Goal: Obtain resource: Obtain resource

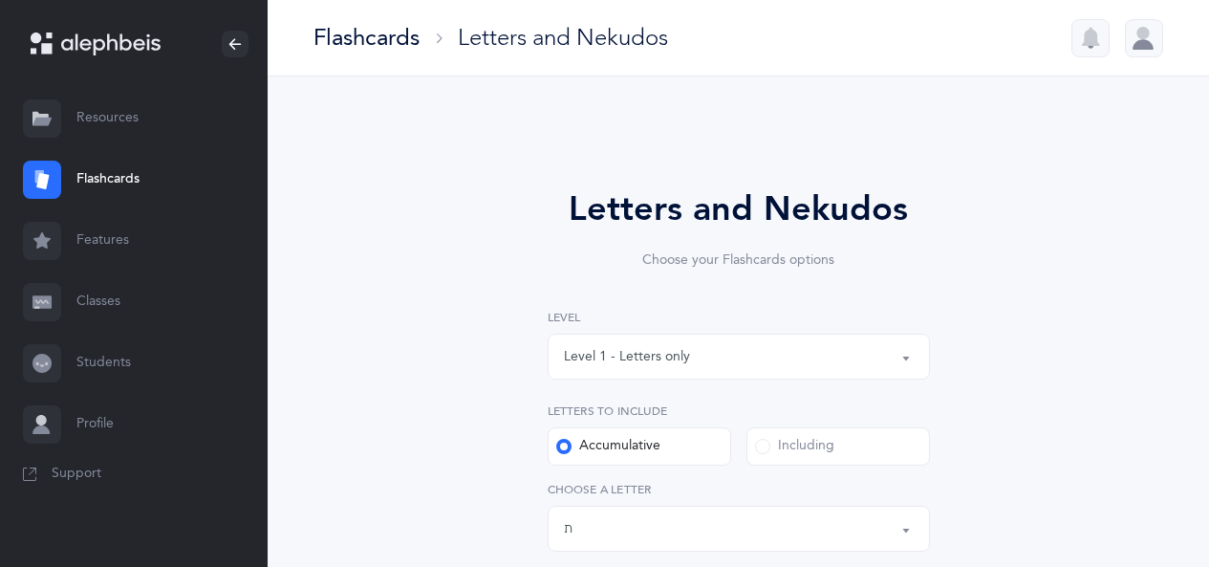
select select "27"
select select "single"
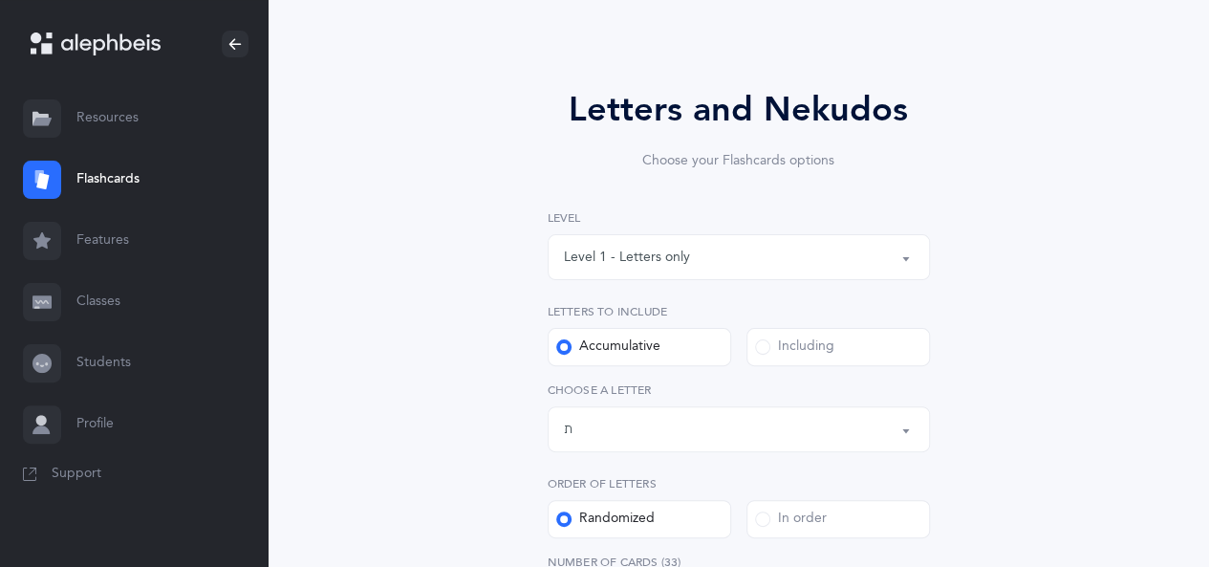
click at [150, 110] on link "Resources" at bounding box center [134, 118] width 268 height 61
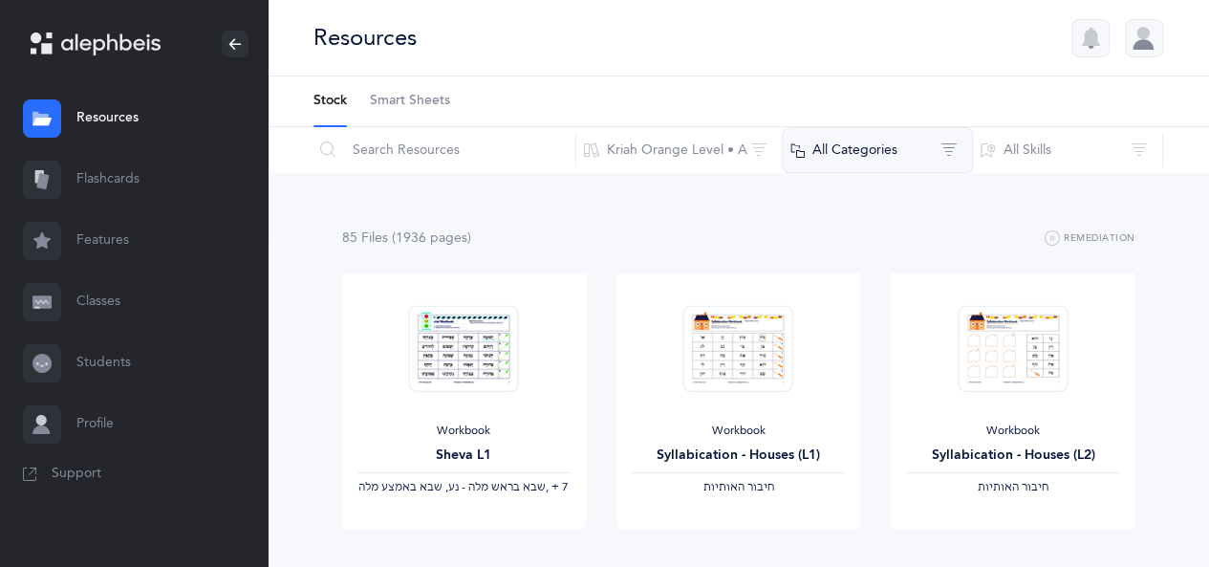
click at [818, 140] on button "All Categories" at bounding box center [877, 150] width 191 height 46
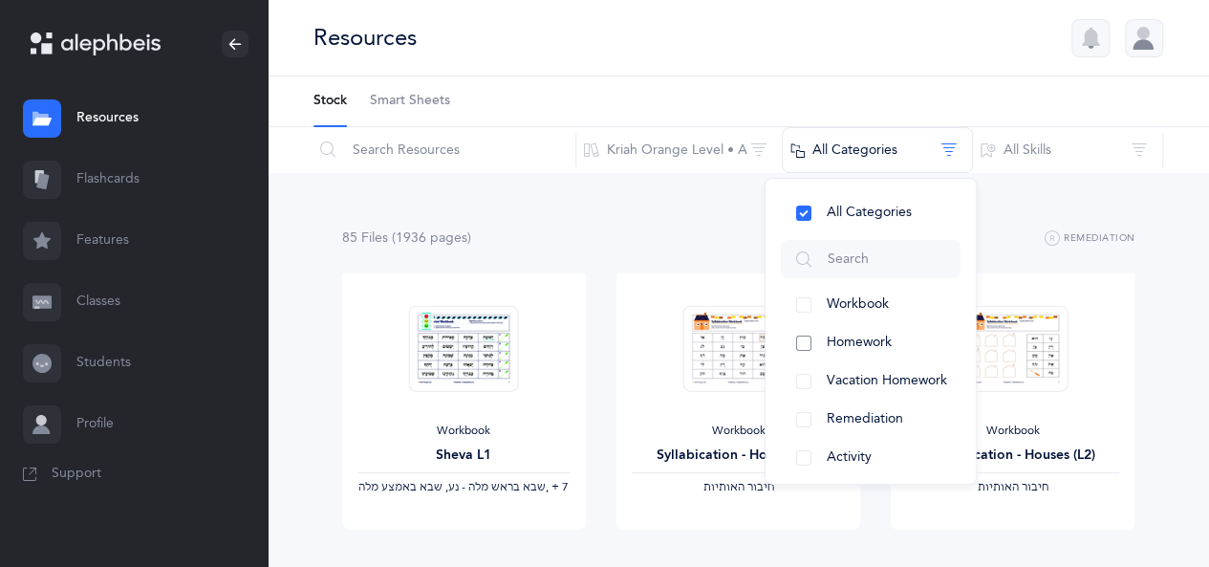
click at [799, 346] on button "Homework" at bounding box center [871, 343] width 180 height 38
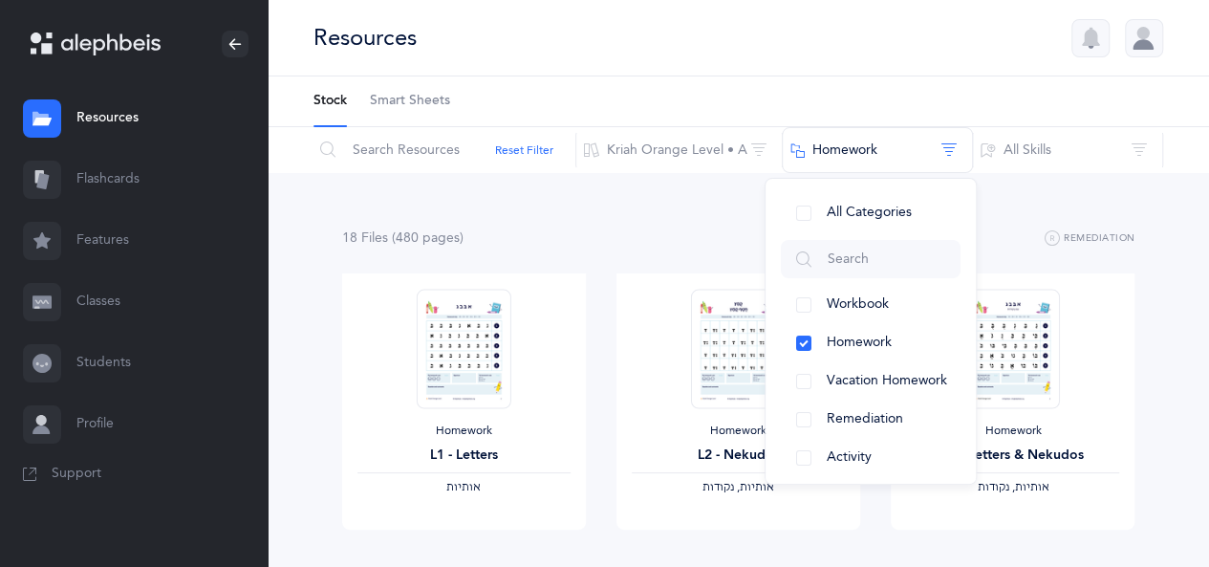
click at [822, 81] on ul "Stock Smart Sheets" at bounding box center [738, 101] width 941 height 51
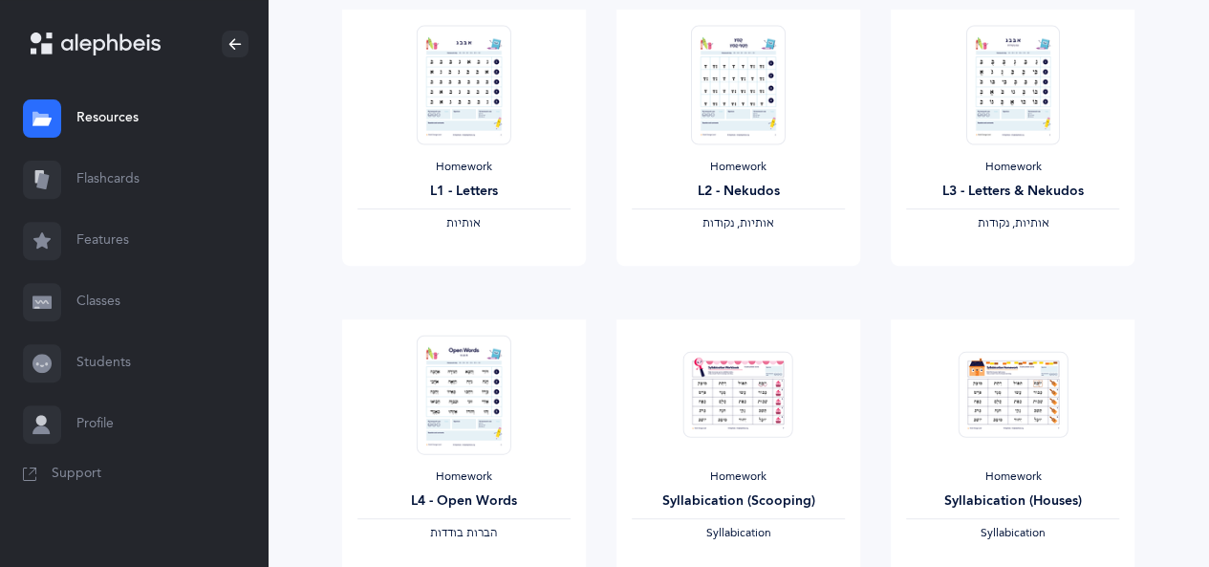
scroll to position [382, 0]
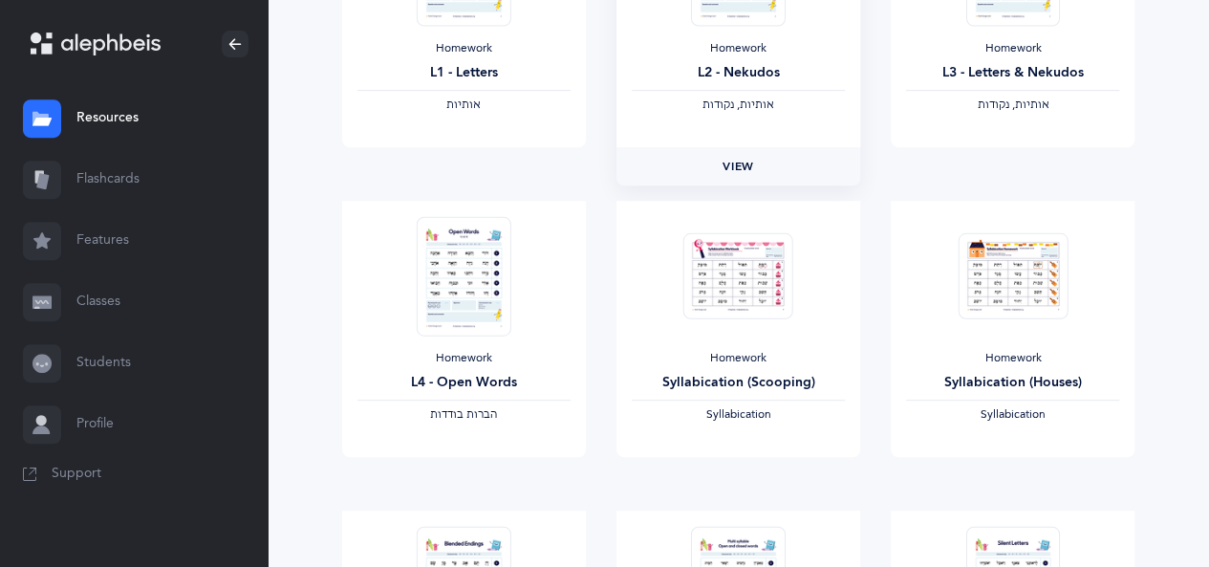
click at [759, 166] on link "View" at bounding box center [738, 166] width 244 height 38
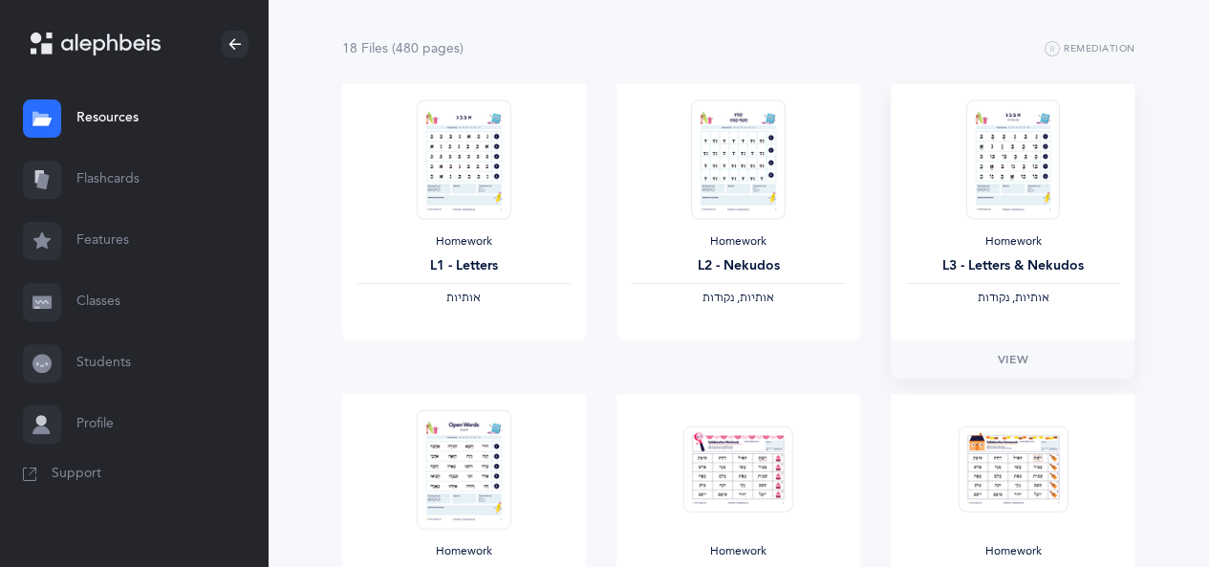
scroll to position [191, 0]
click at [1025, 361] on span "View" at bounding box center [1013, 357] width 31 height 17
